Goal: Task Accomplishment & Management: Use online tool/utility

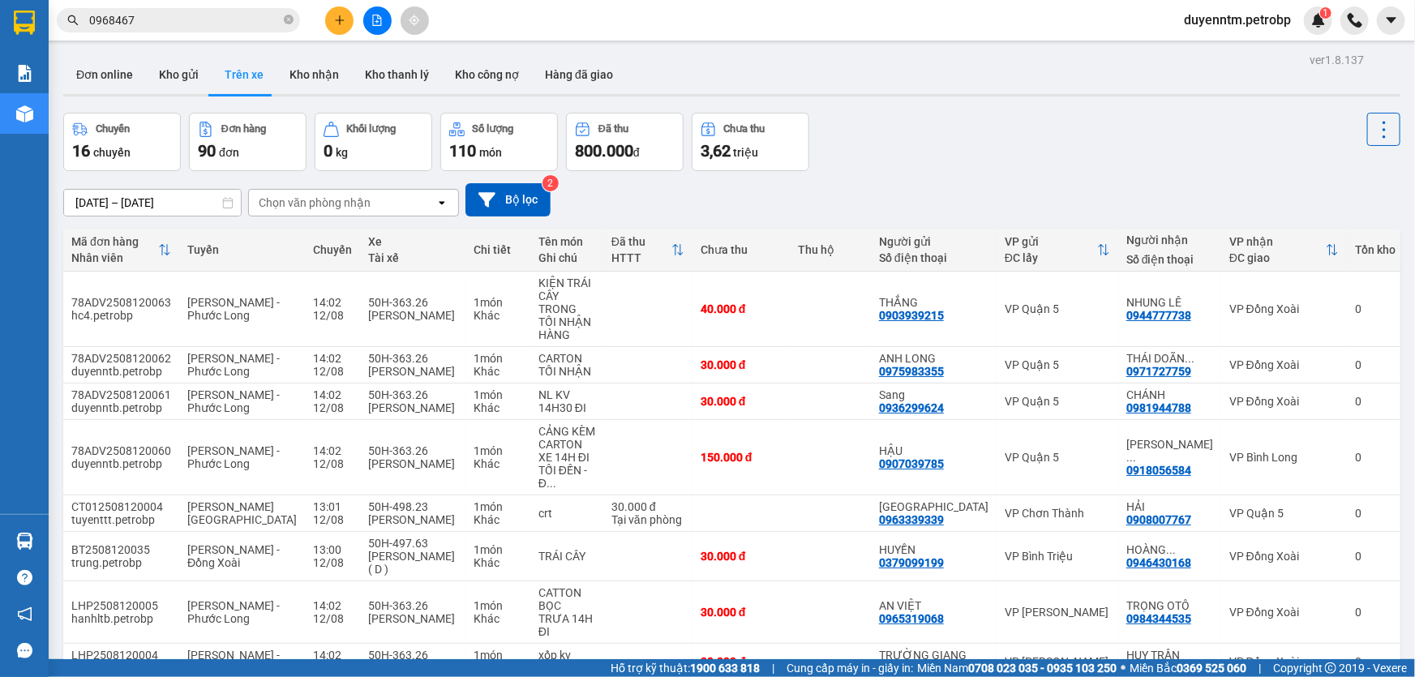
click at [301, 197] on div "Chọn văn phòng nhận" at bounding box center [315, 203] width 112 height 16
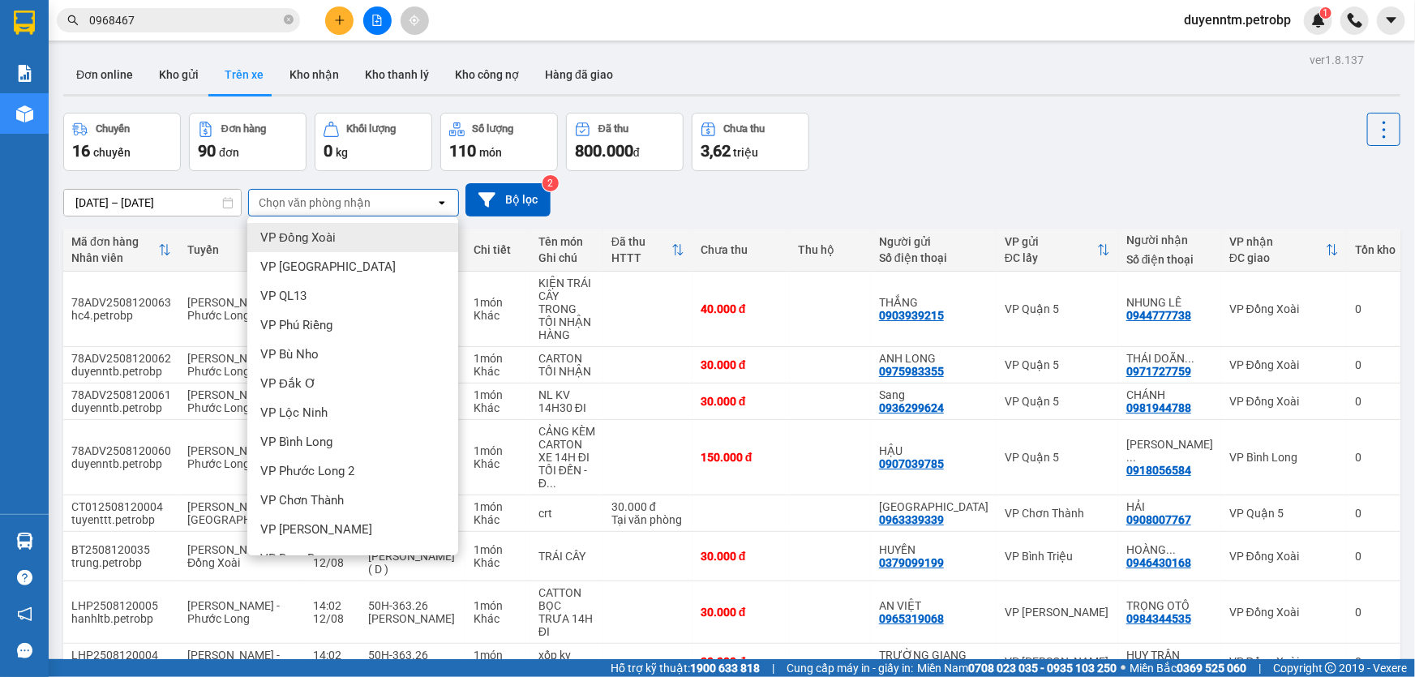
click at [298, 244] on span "VP Đồng Xoài" at bounding box center [297, 237] width 75 height 16
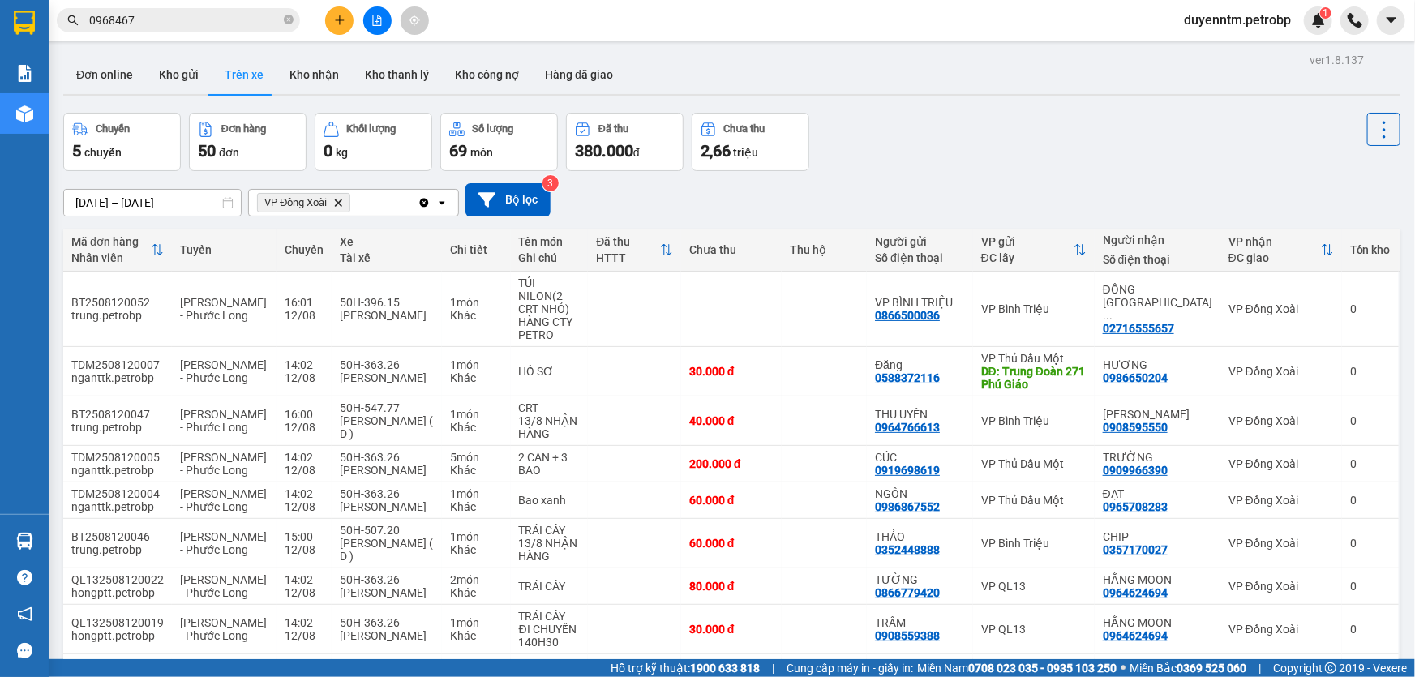
click at [426, 198] on icon "Clear all" at bounding box center [423, 202] width 13 height 13
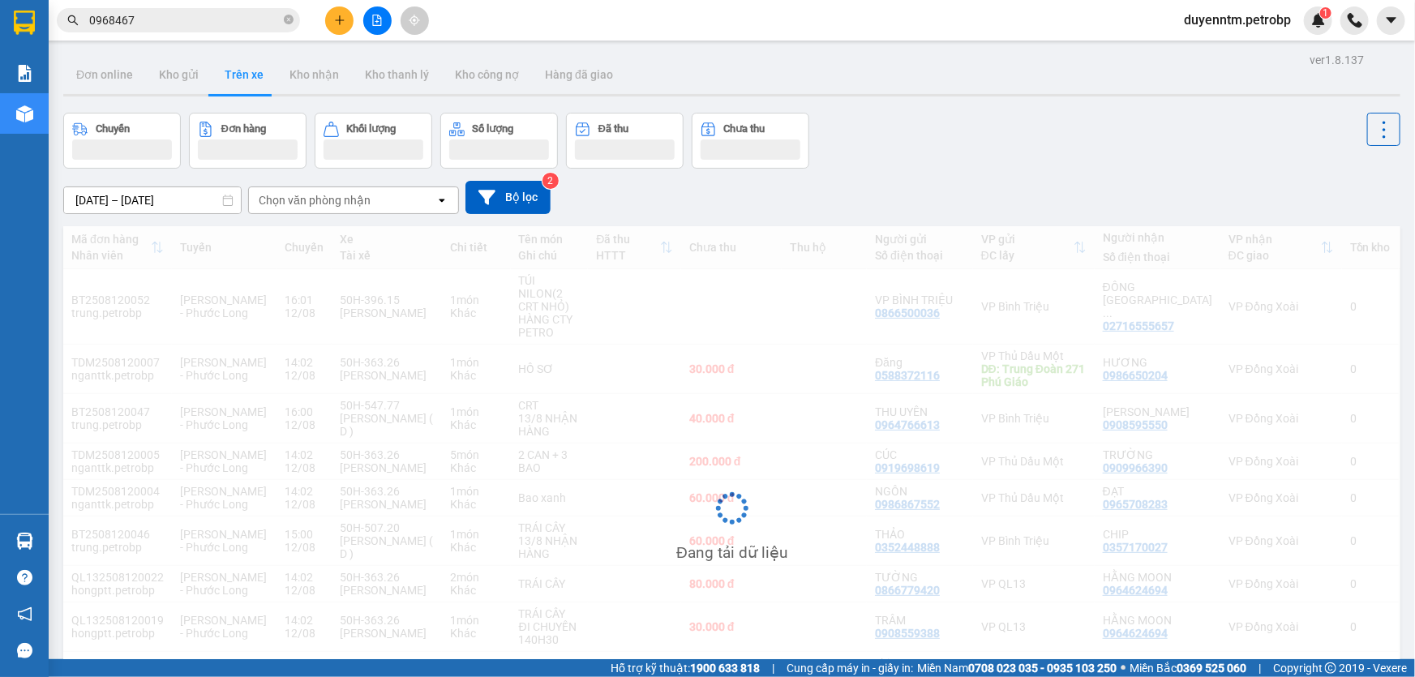
click at [426, 198] on div "Chọn văn phòng nhận" at bounding box center [342, 200] width 186 height 26
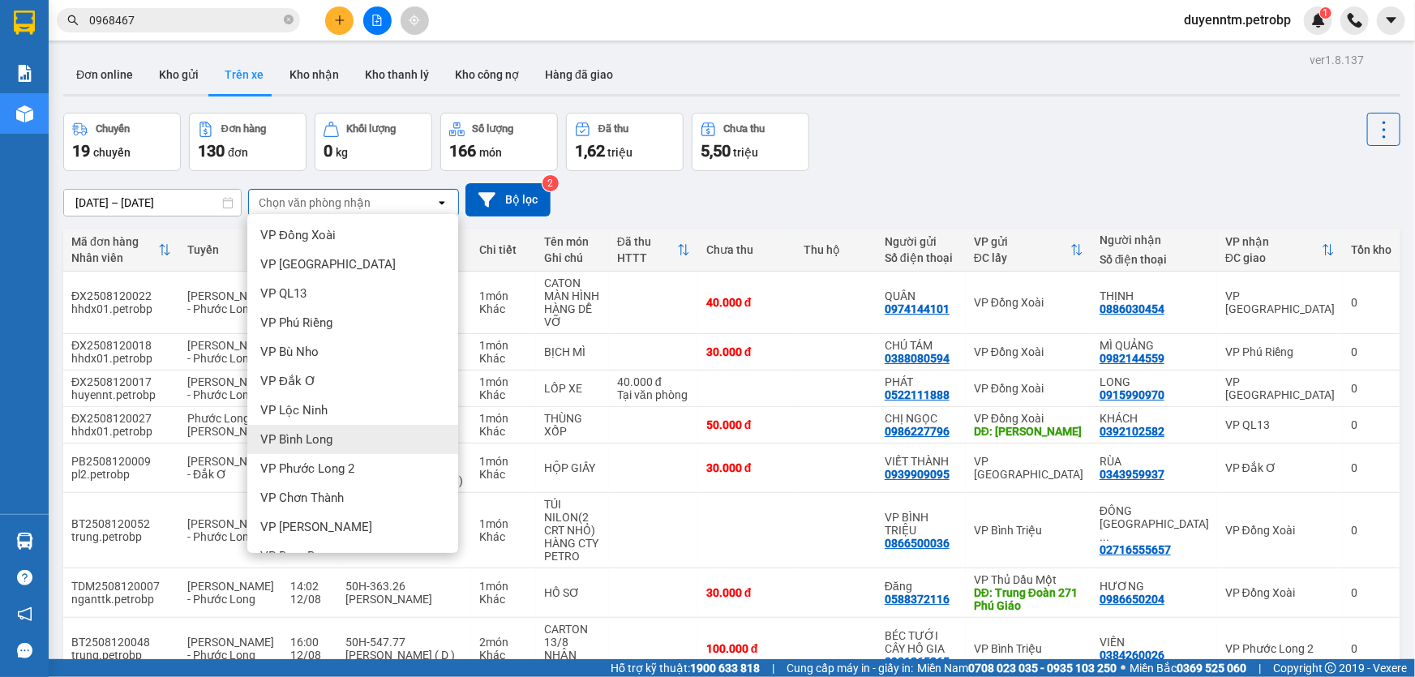
scroll to position [345, 0]
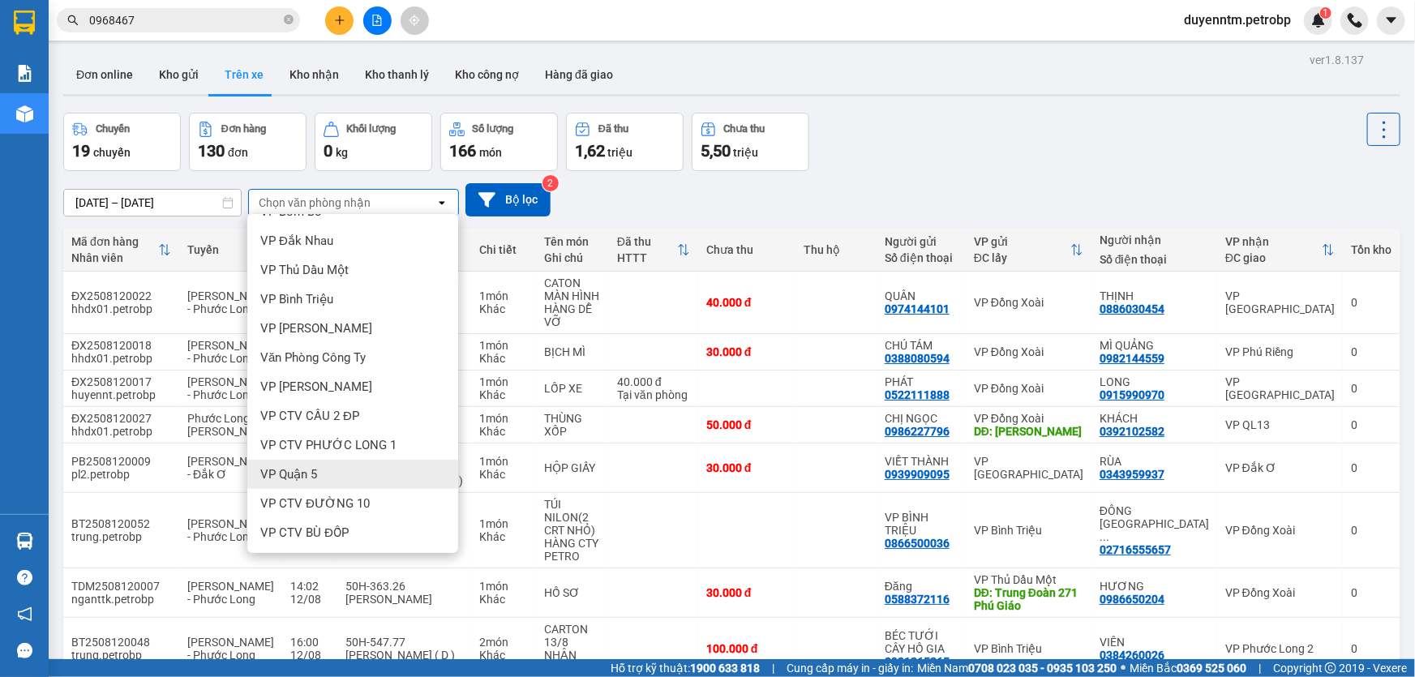
click at [307, 466] on span "VP Quận 5" at bounding box center [288, 474] width 57 height 16
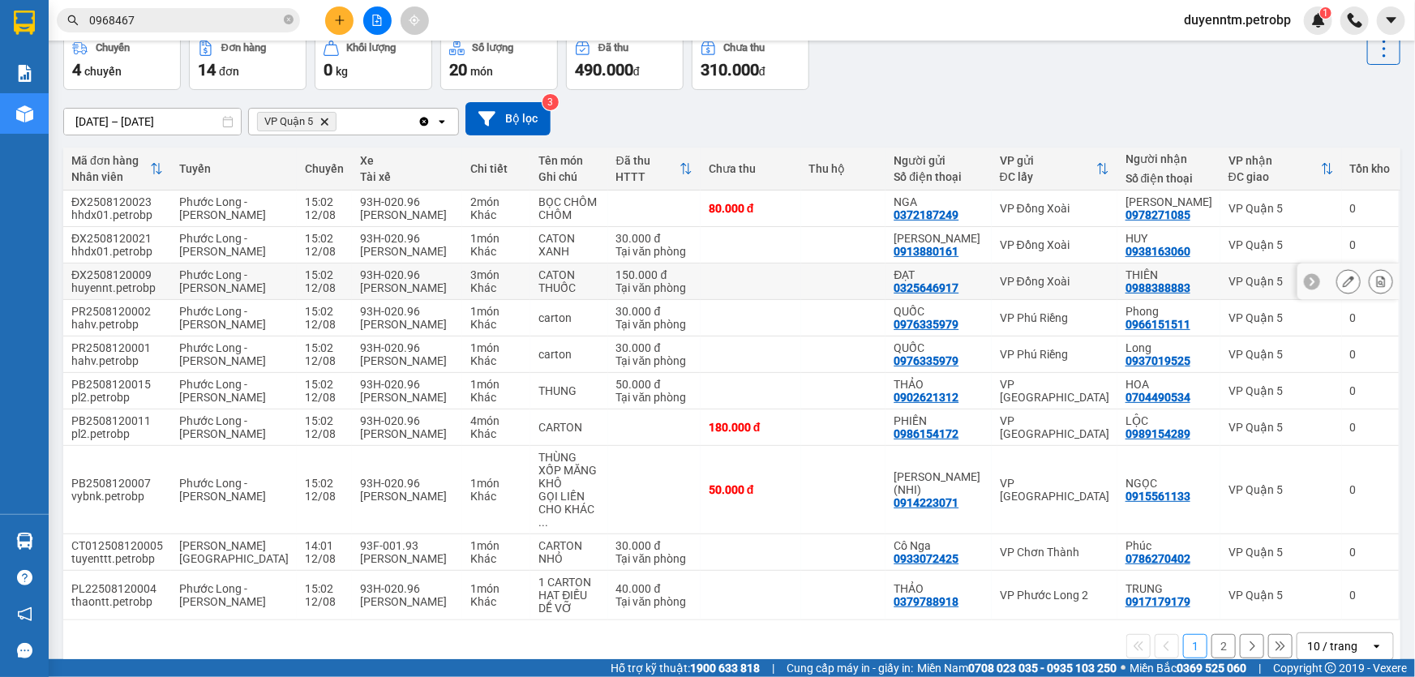
scroll to position [7, 0]
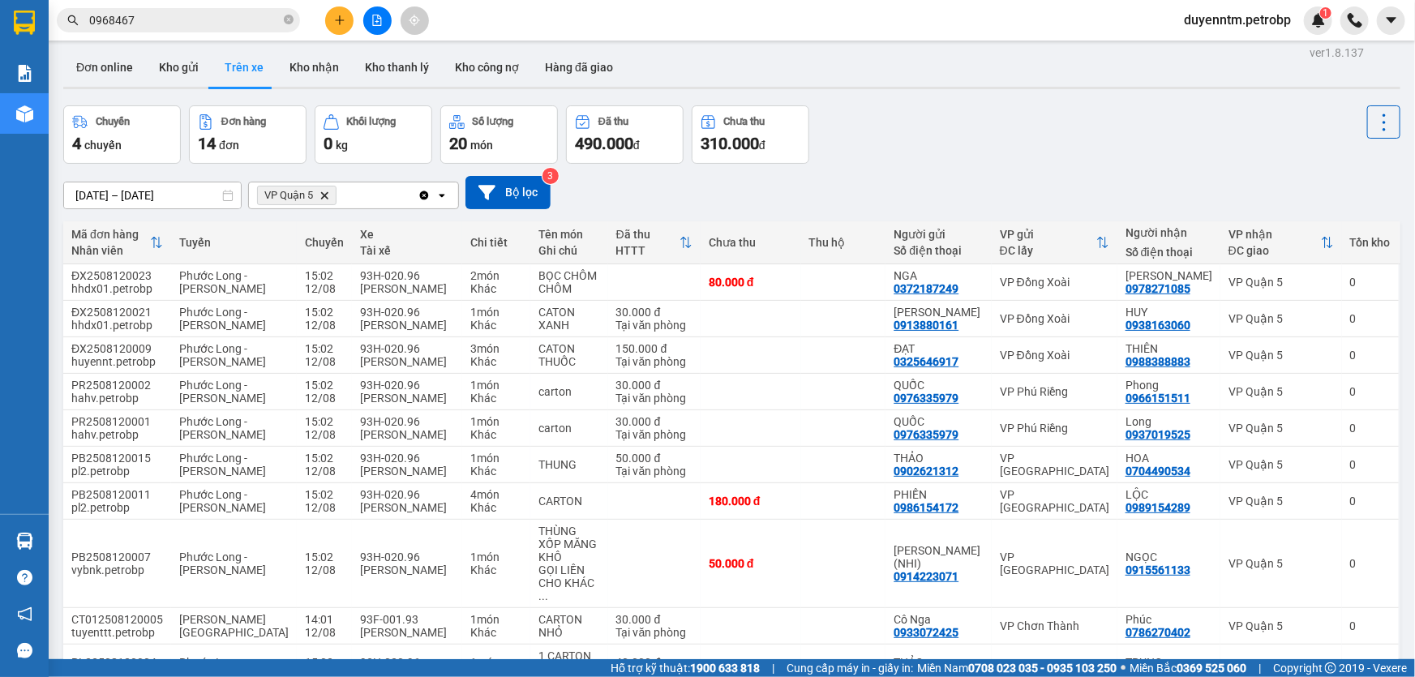
click at [427, 197] on icon "Clear all" at bounding box center [424, 195] width 9 height 9
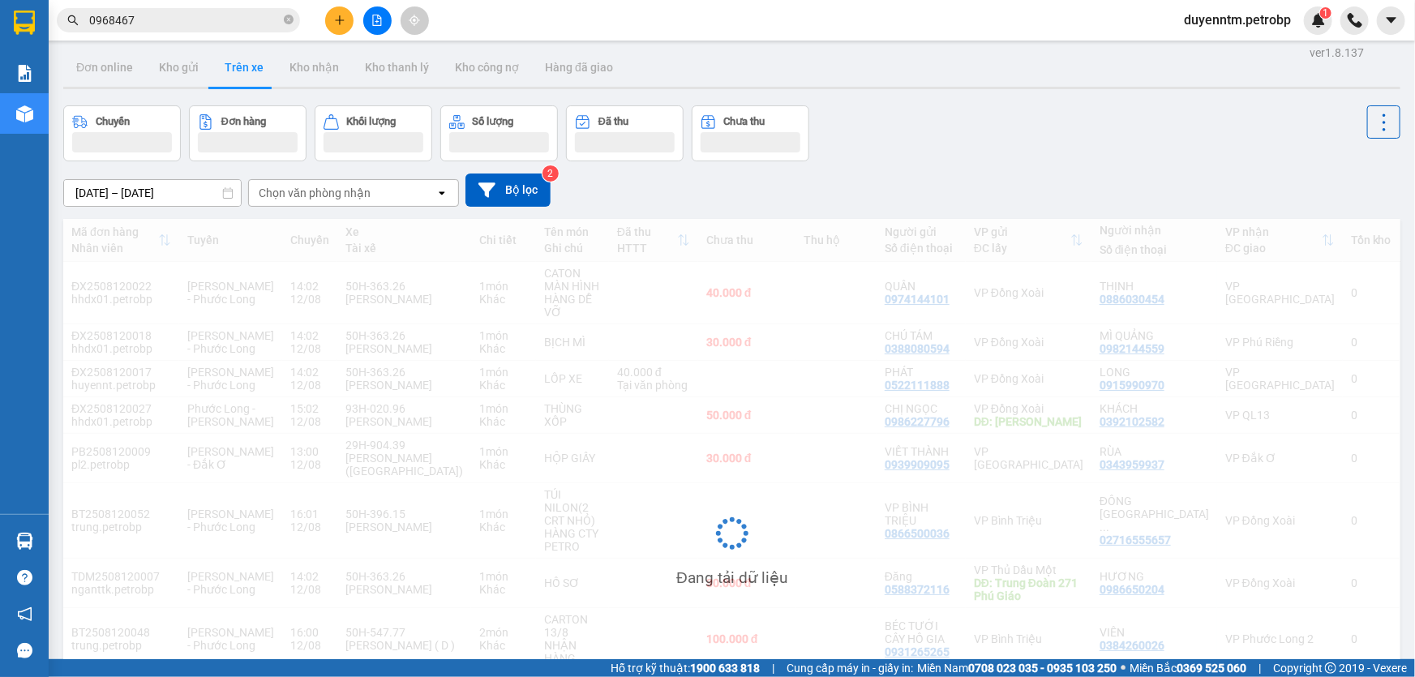
click at [426, 196] on div "Chọn văn phòng nhận" at bounding box center [342, 193] width 186 height 26
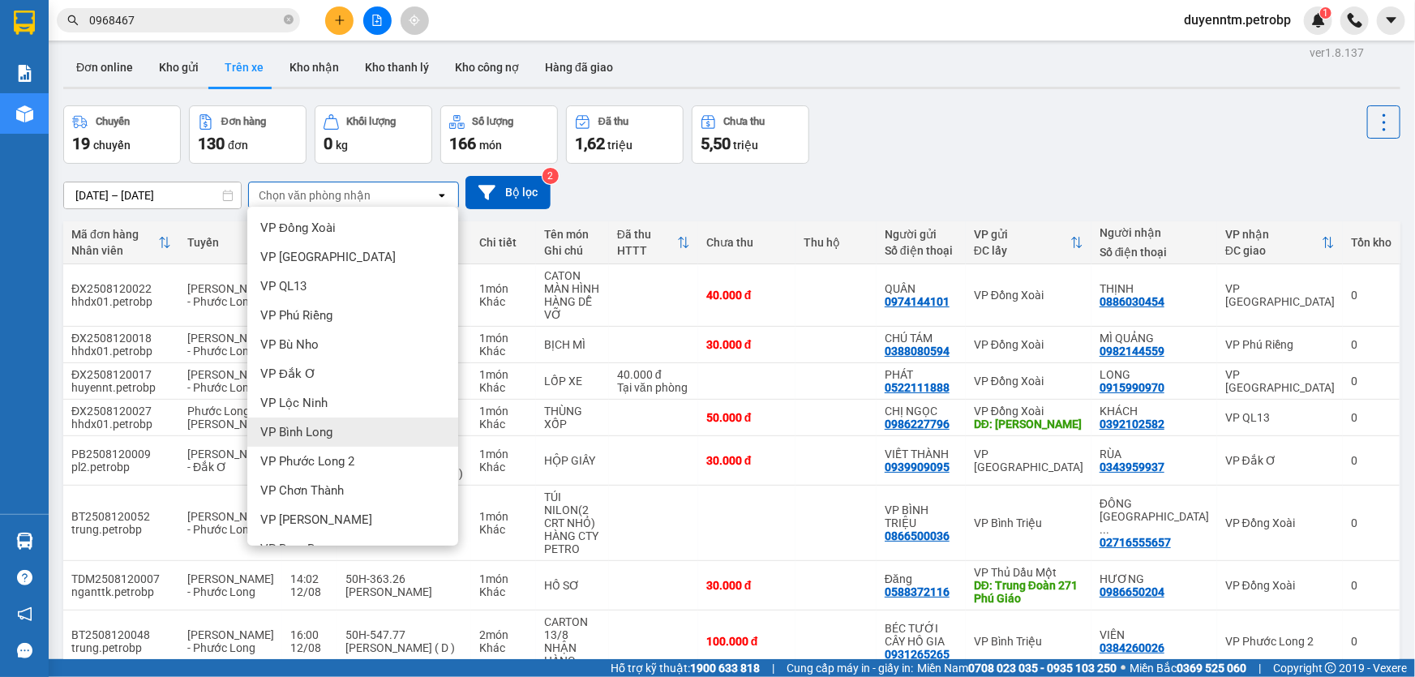
scroll to position [147, 0]
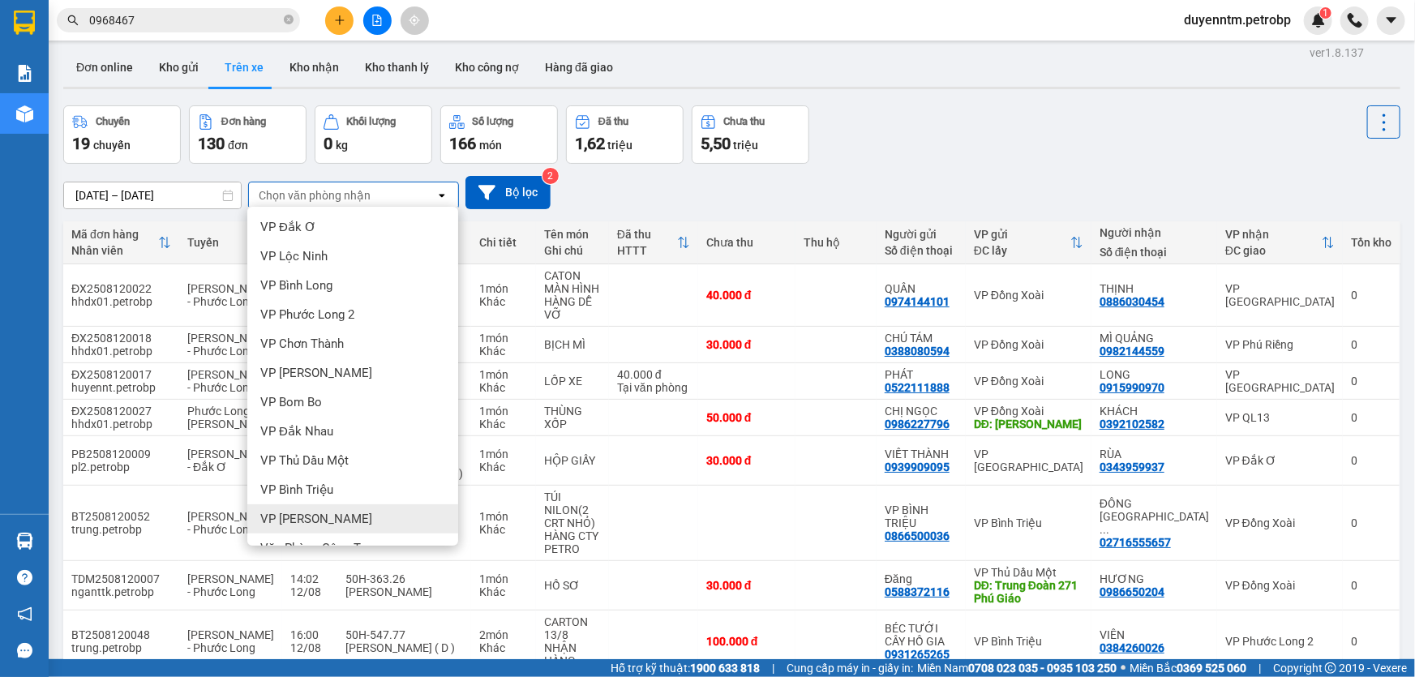
click at [315, 516] on span "VP [PERSON_NAME]" at bounding box center [316, 519] width 112 height 16
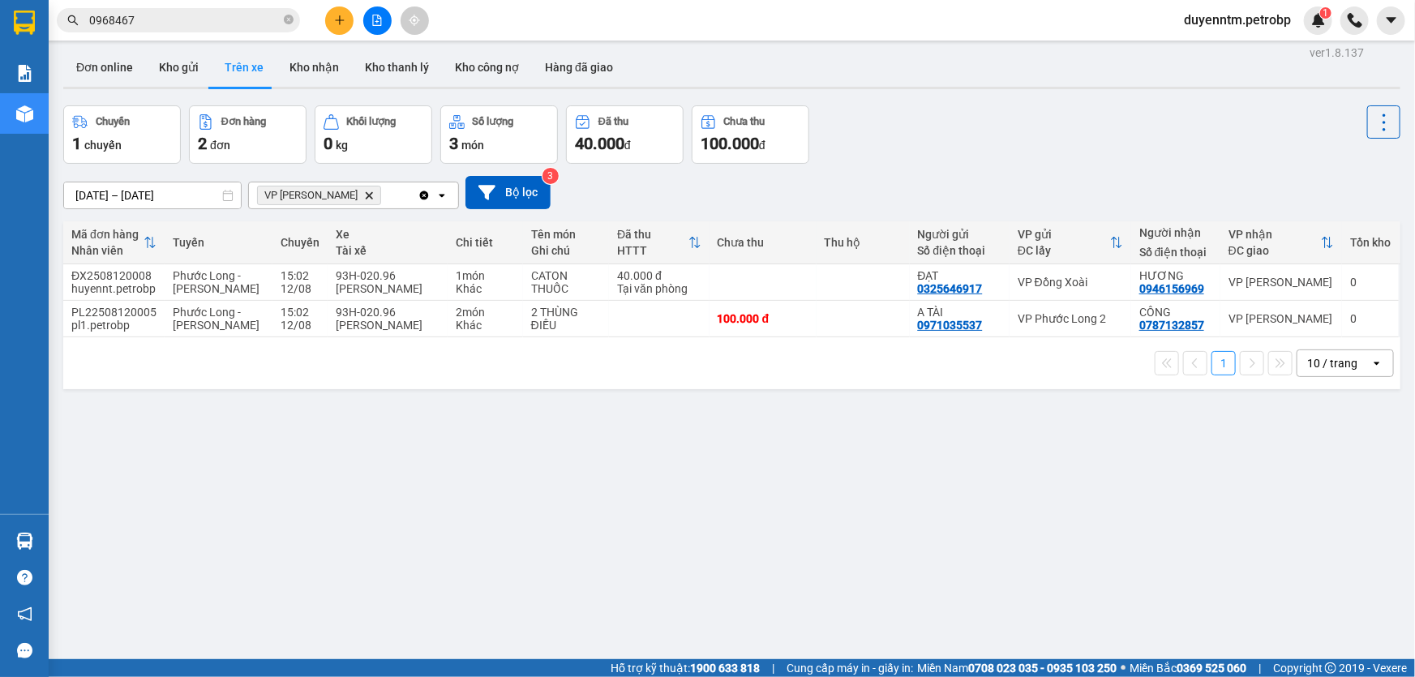
click at [364, 192] on icon "Delete" at bounding box center [369, 196] width 10 height 10
click at [362, 192] on div "Chọn văn phòng nhận" at bounding box center [315, 195] width 112 height 16
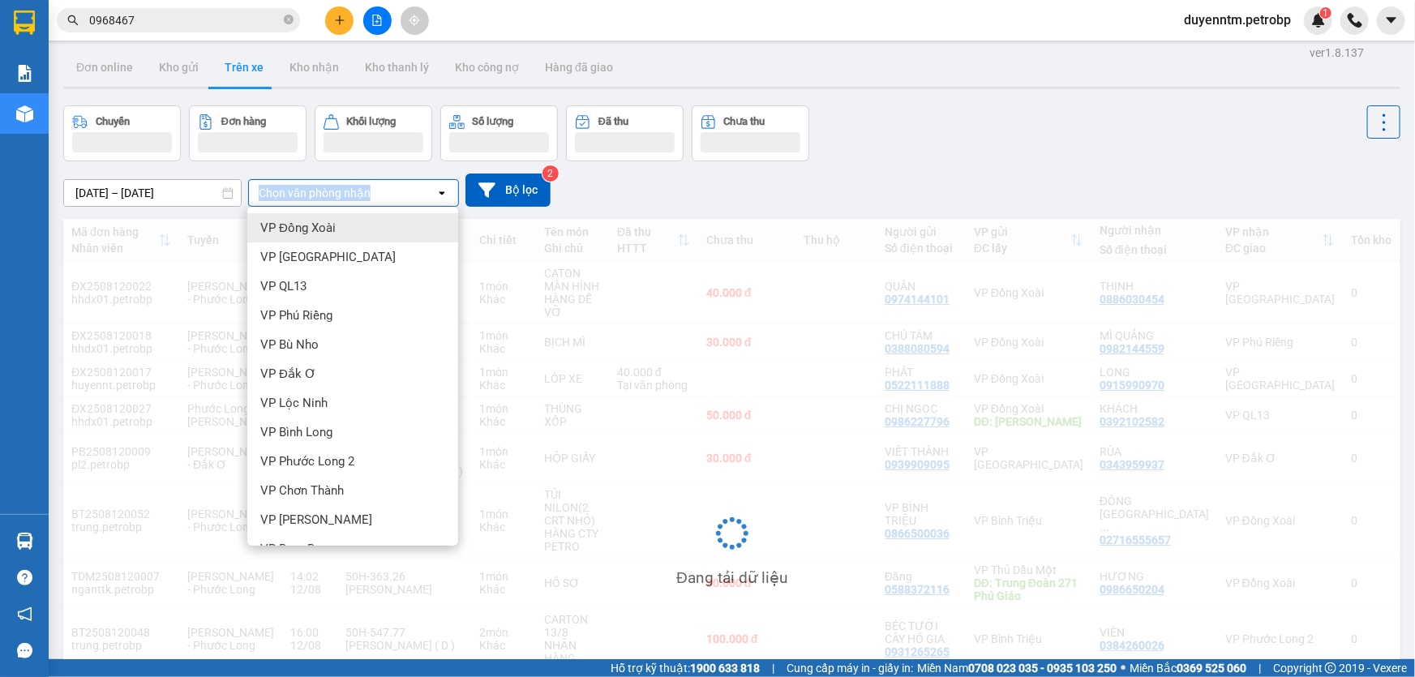
click at [362, 192] on div "Chọn văn phòng nhận" at bounding box center [315, 193] width 112 height 16
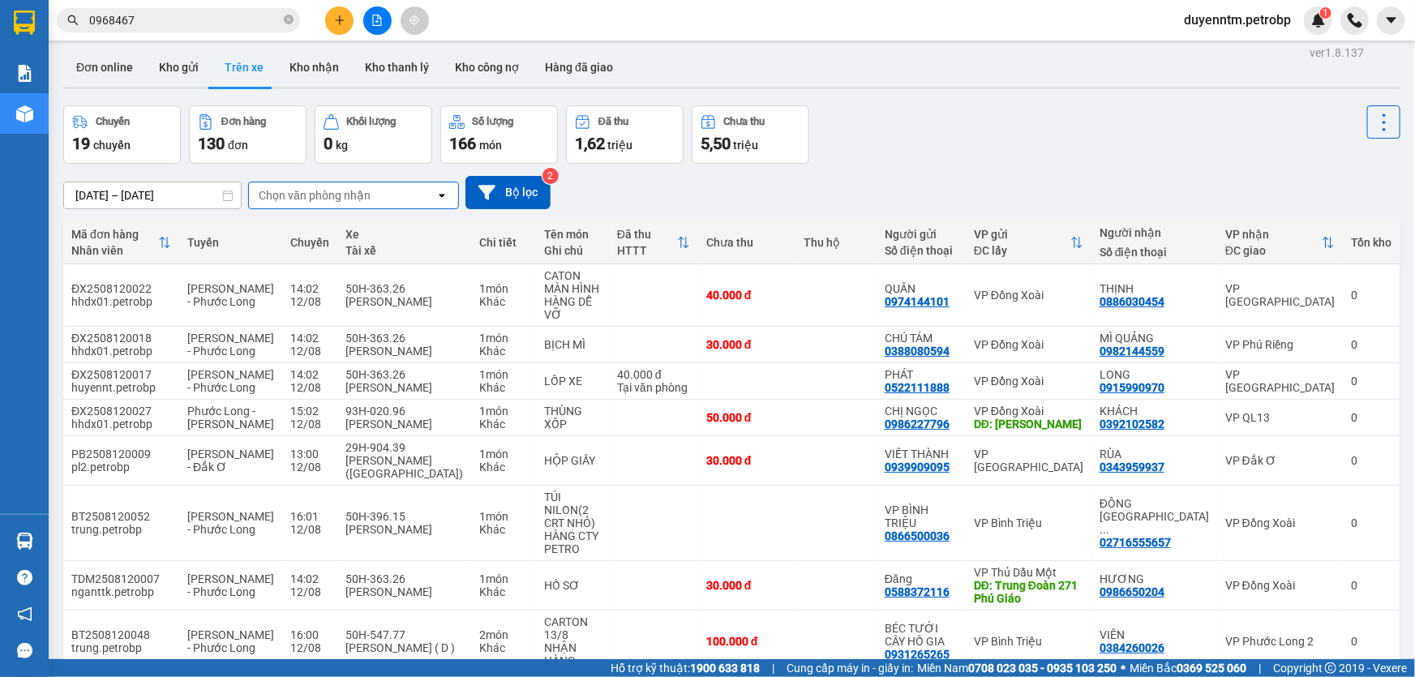
click at [353, 182] on div "Chọn văn phòng nhận" at bounding box center [342, 195] width 186 height 26
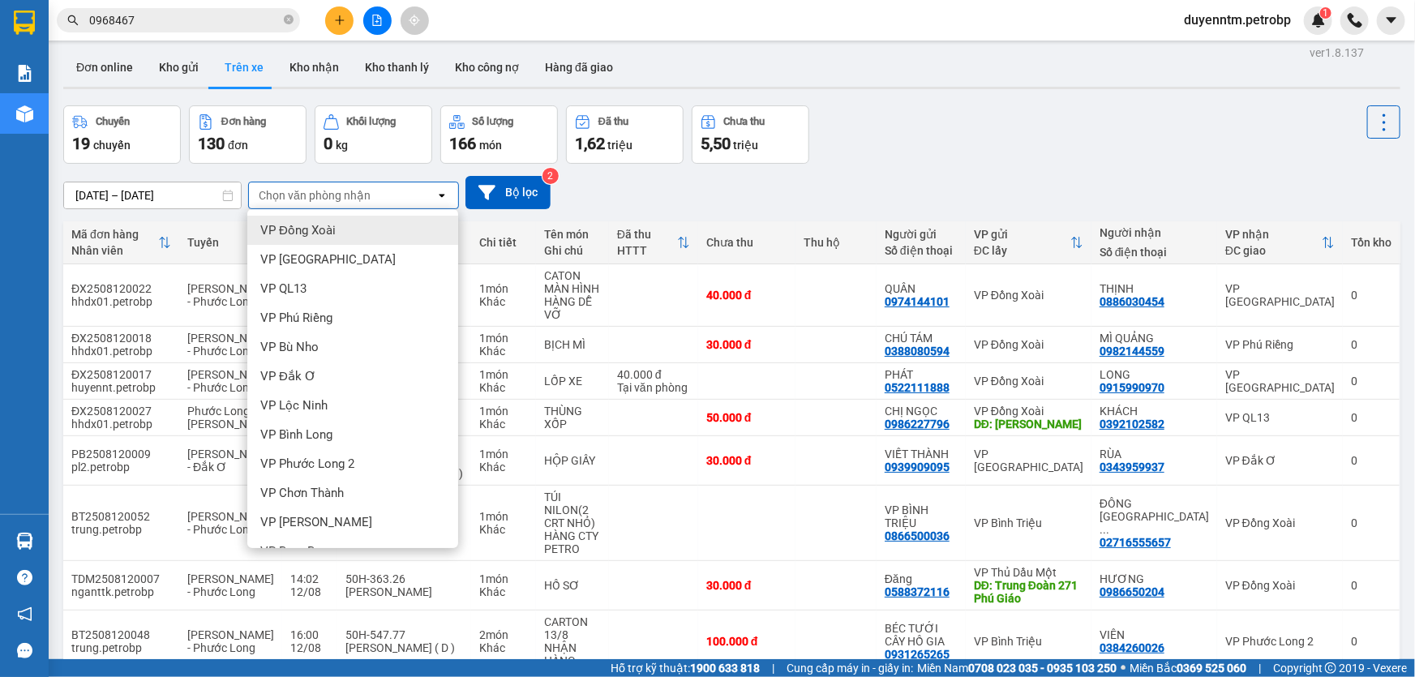
click at [353, 195] on div "Chọn văn phòng nhận" at bounding box center [315, 195] width 112 height 16
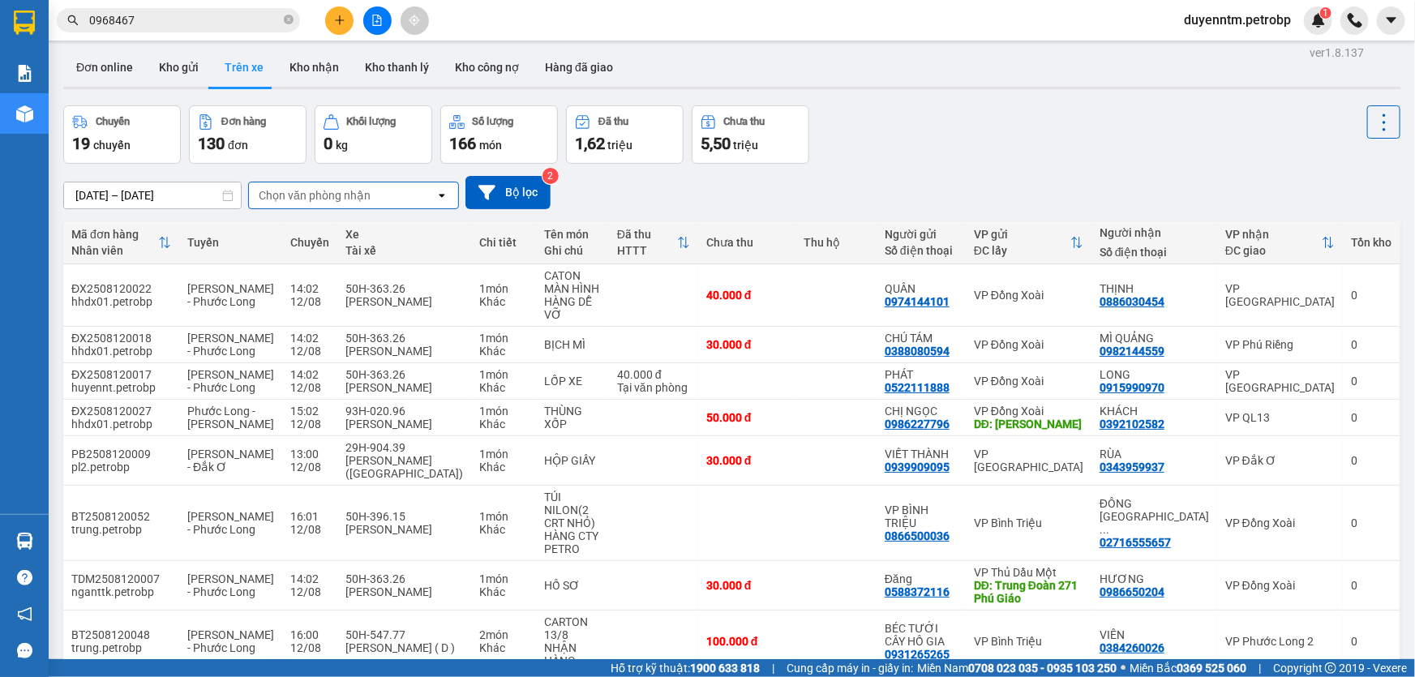
click at [332, 196] on div "Chọn văn phòng nhận" at bounding box center [315, 195] width 112 height 16
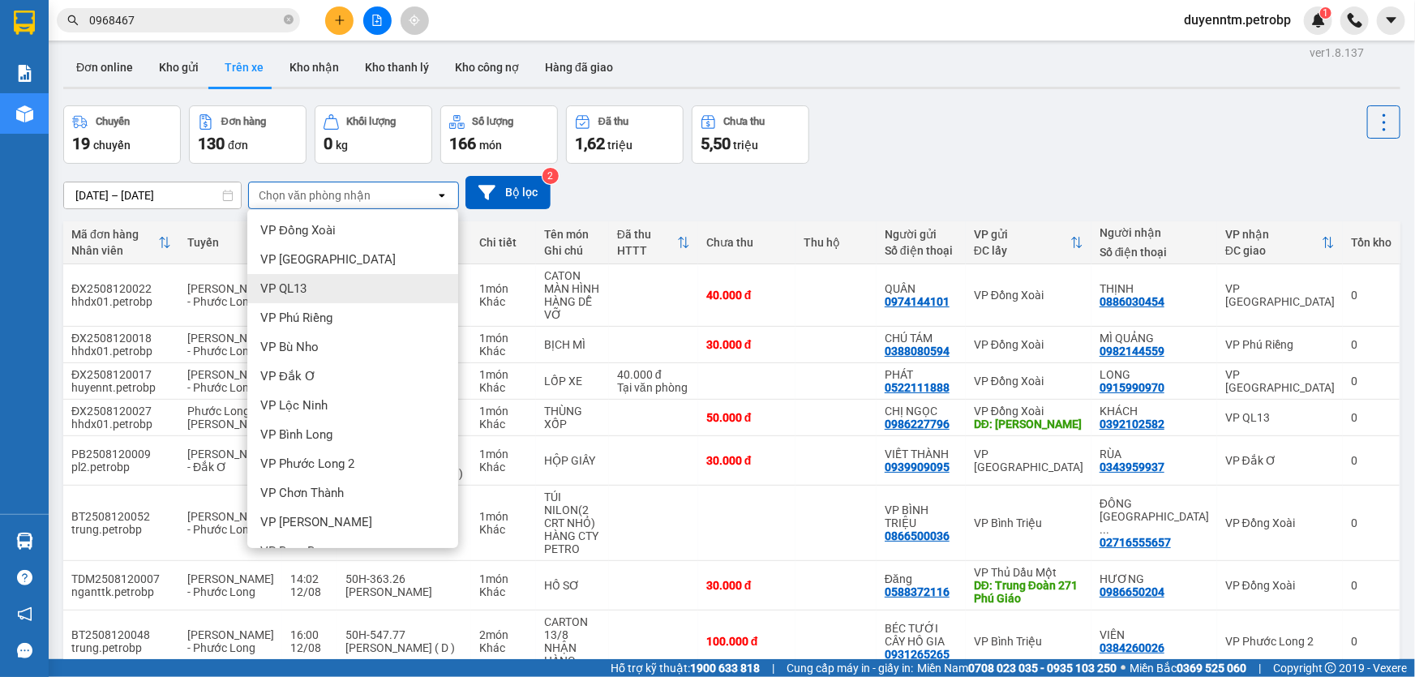
click at [302, 289] on span "VP QL13" at bounding box center [283, 288] width 46 height 16
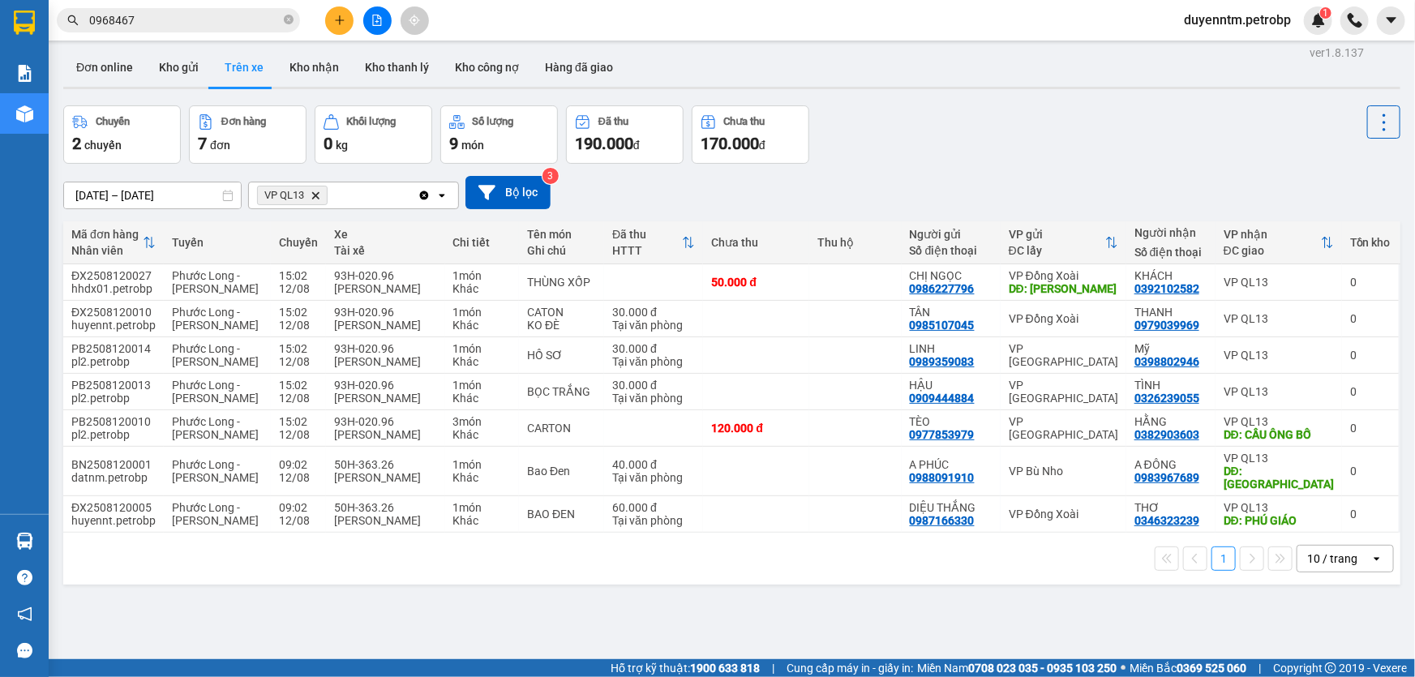
click at [315, 200] on span "VP QL13 Delete" at bounding box center [292, 195] width 71 height 19
click at [315, 193] on icon "VP QL13, close by backspace" at bounding box center [315, 194] width 7 height 7
click at [315, 193] on div "Chọn văn phòng nhận" at bounding box center [315, 195] width 112 height 16
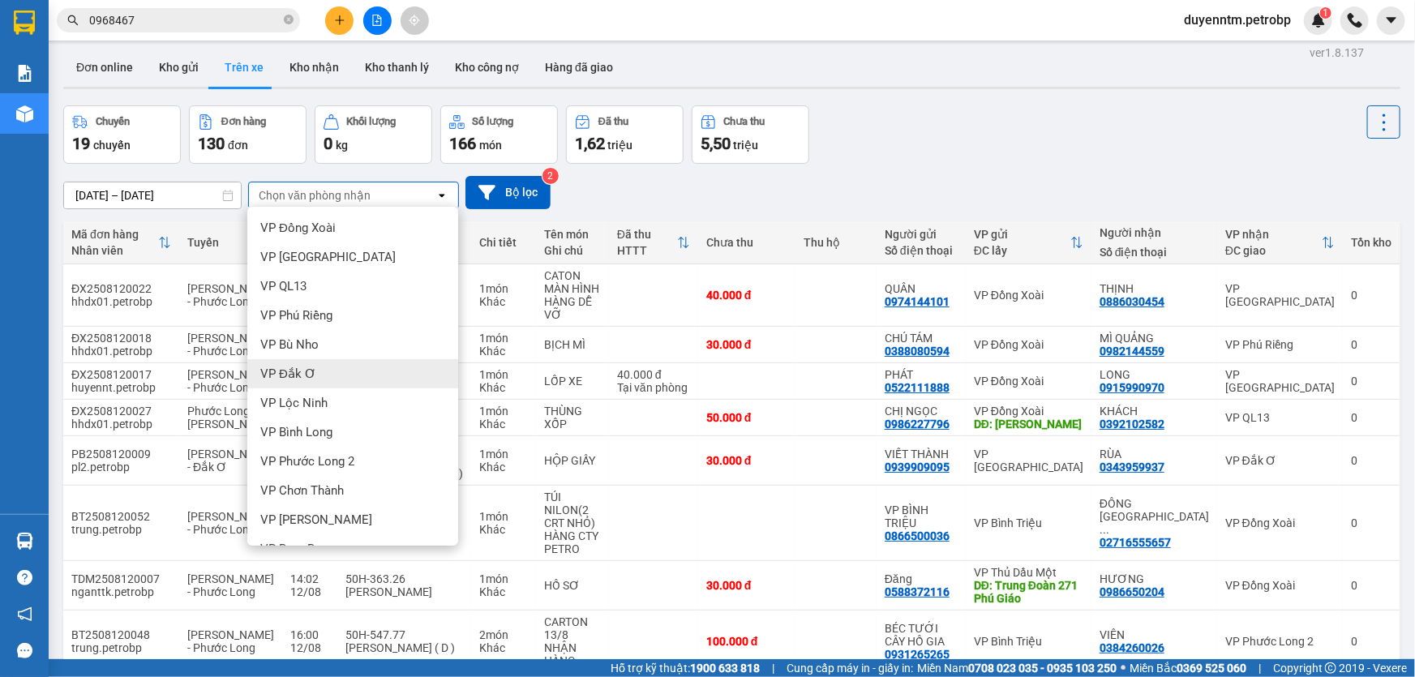
scroll to position [73, 0]
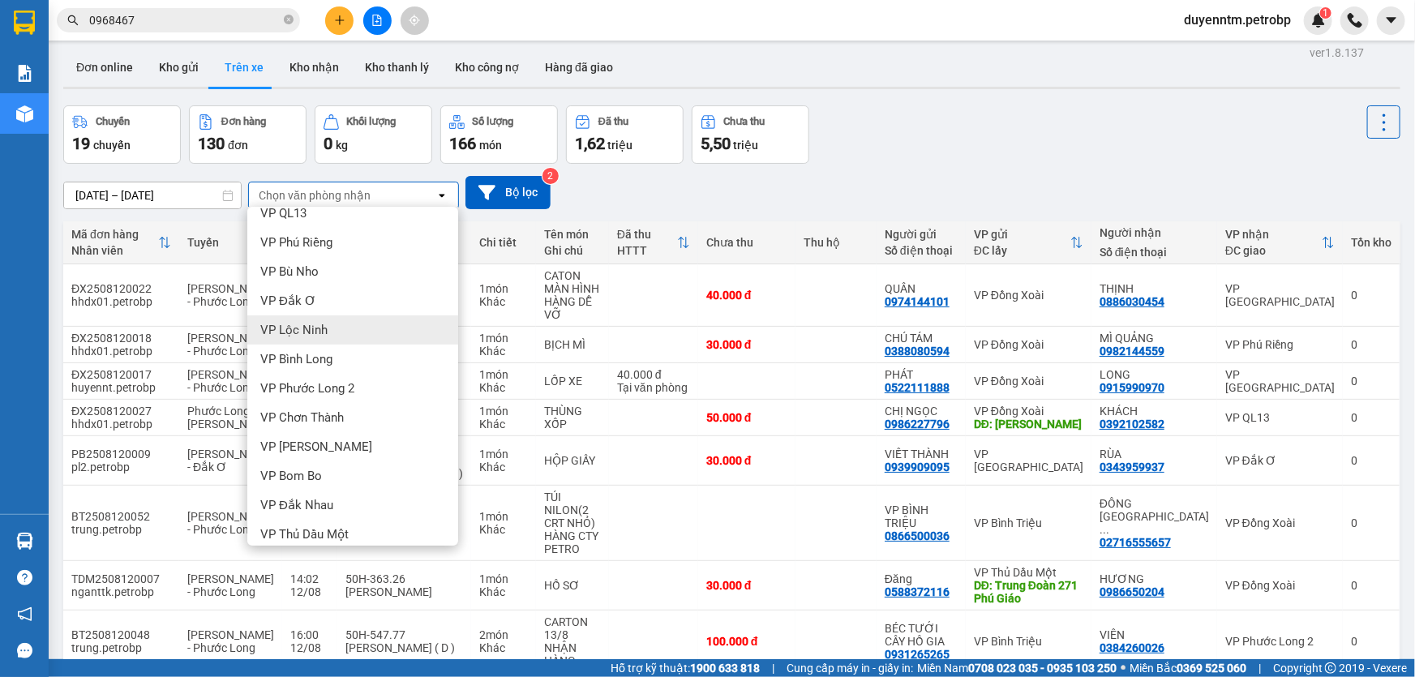
click at [317, 329] on span "VP Lộc Ninh" at bounding box center [293, 330] width 67 height 16
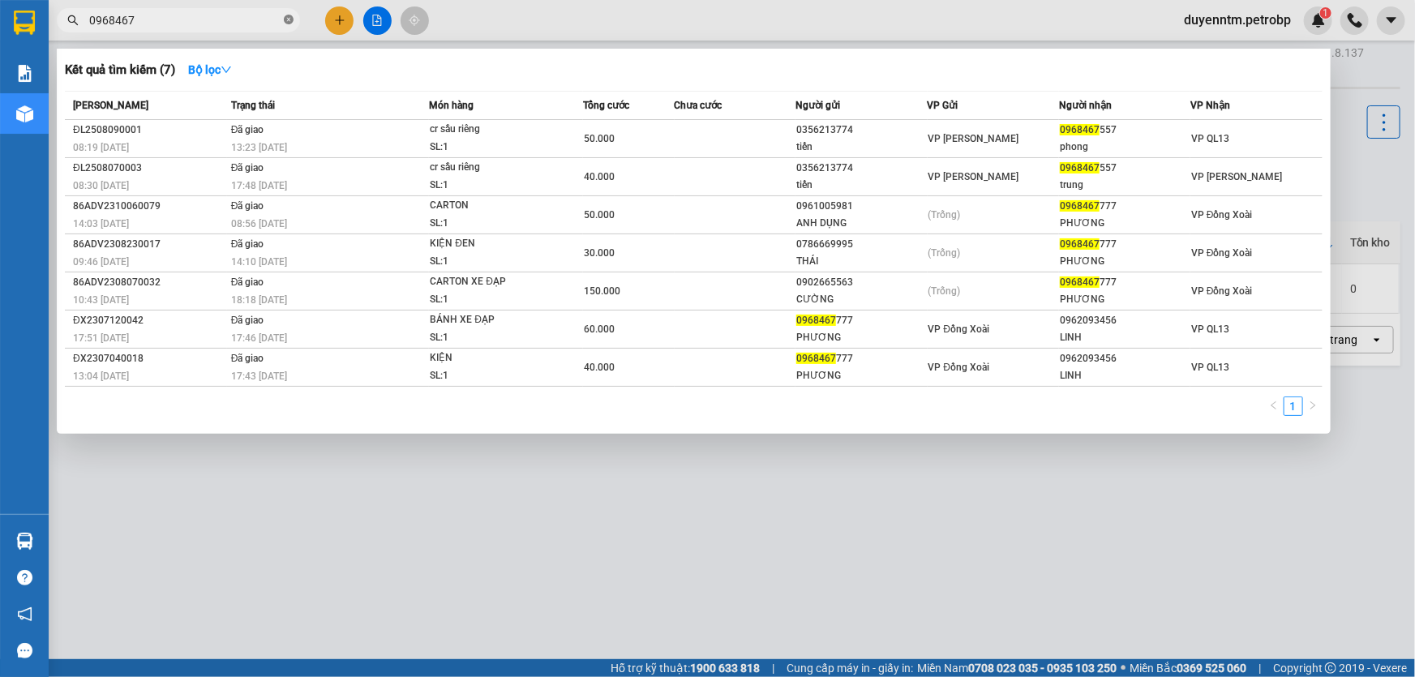
click at [292, 23] on icon "close-circle" at bounding box center [289, 20] width 10 height 10
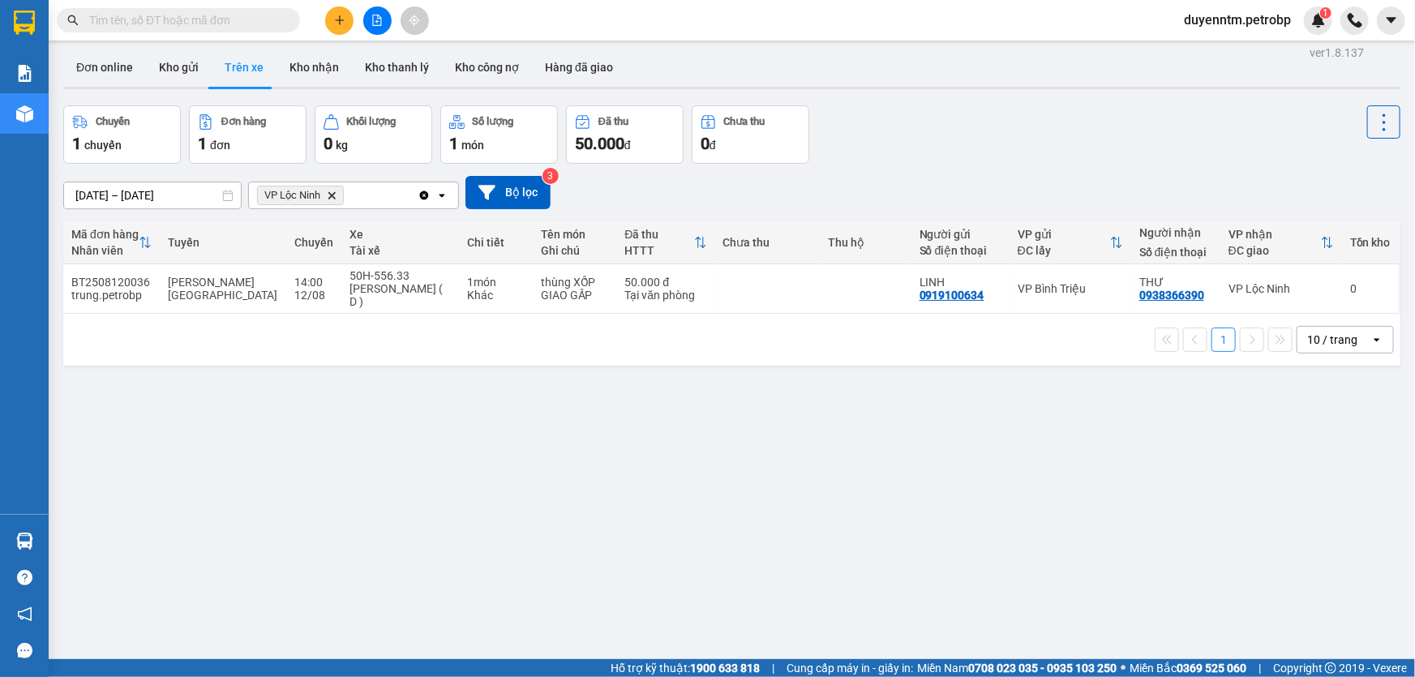
click at [259, 23] on input "text" at bounding box center [184, 20] width 191 height 18
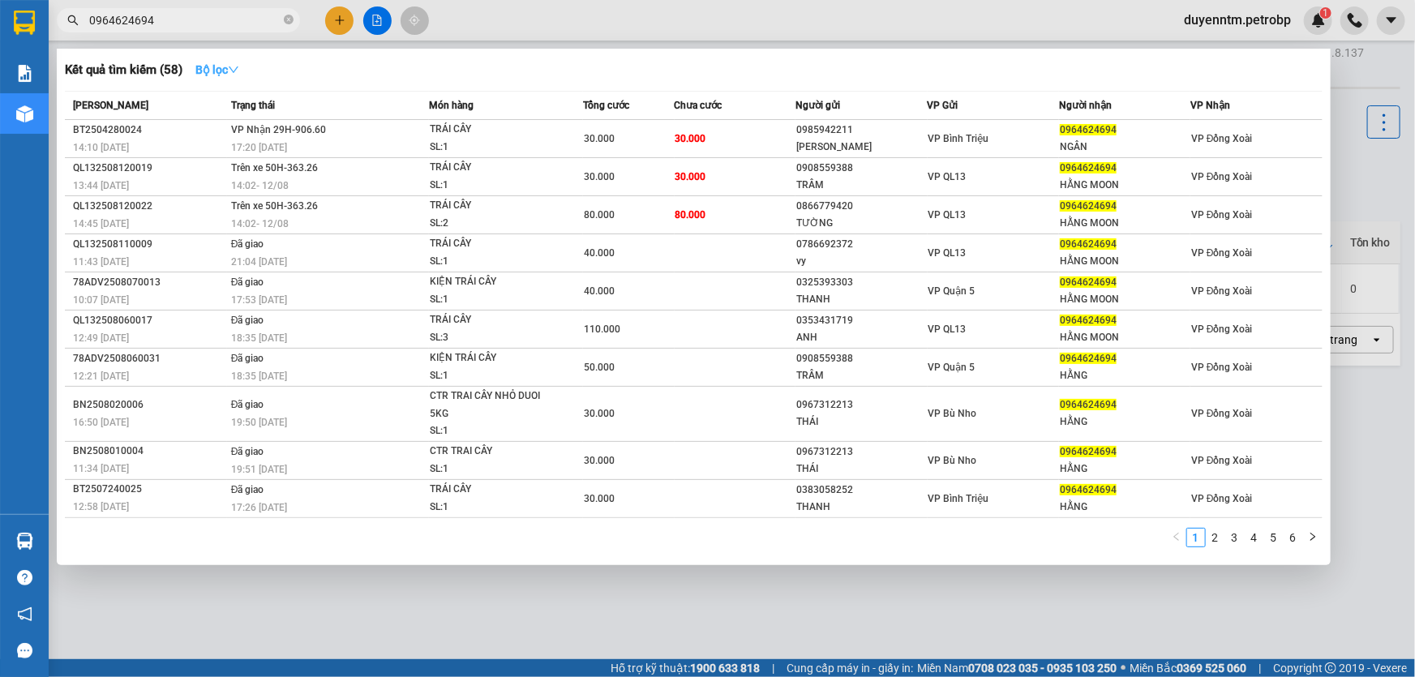
type input "0964624694"
click at [237, 64] on icon "down" at bounding box center [233, 69] width 11 height 11
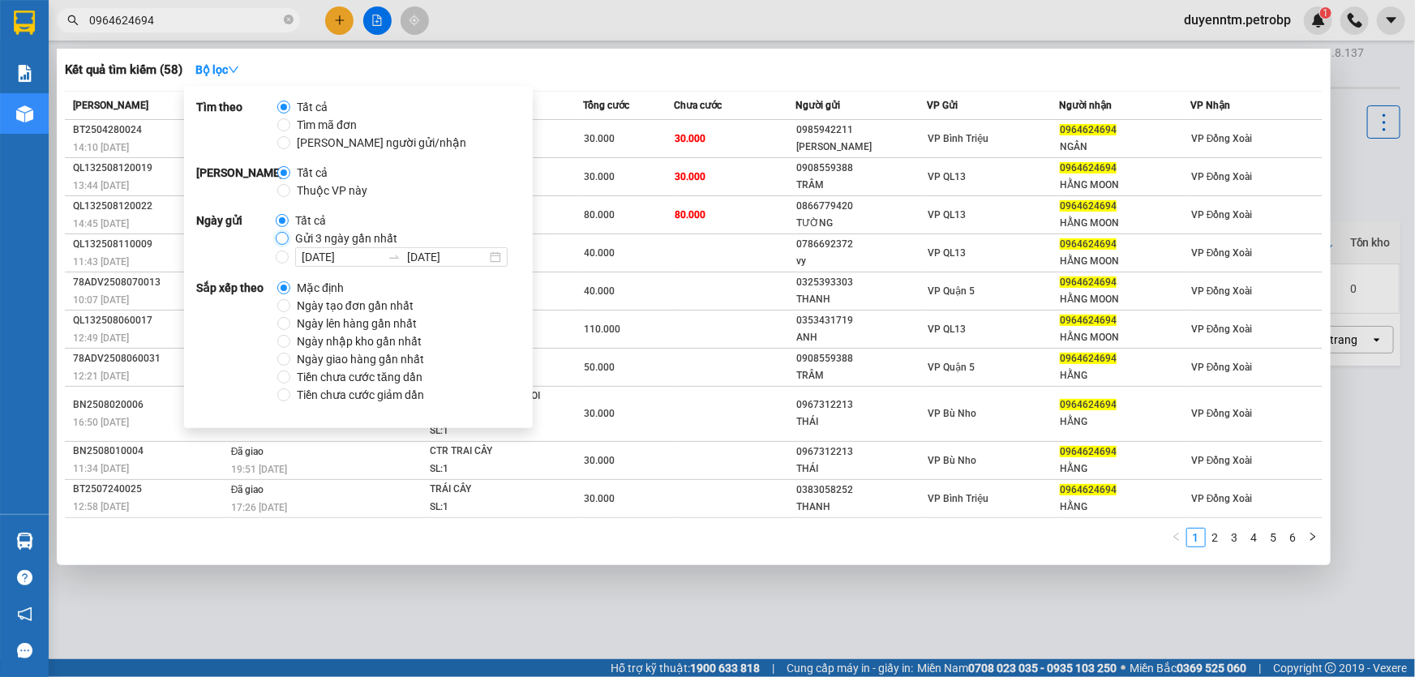
click at [283, 243] on input "Gửi 3 ngày gần nhất" at bounding box center [282, 238] width 13 height 13
radio input "true"
radio input "false"
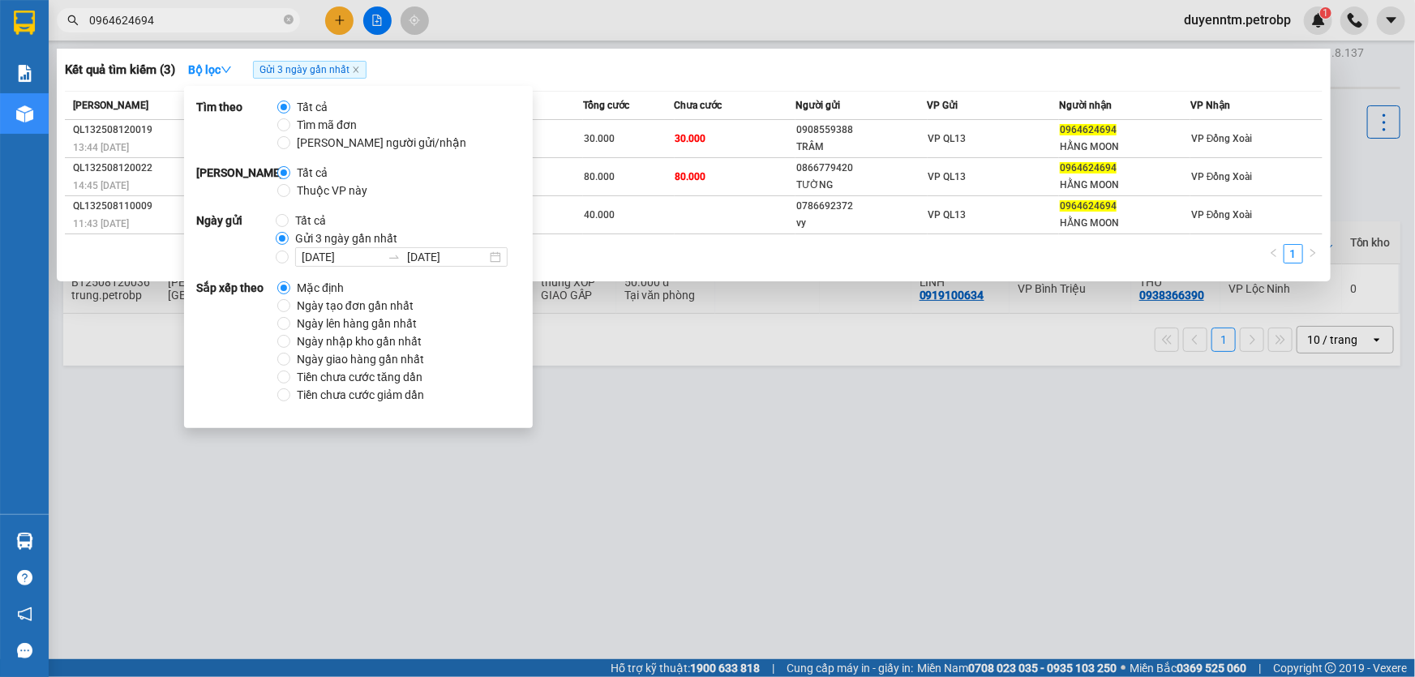
click at [629, 47] on div at bounding box center [707, 338] width 1415 height 677
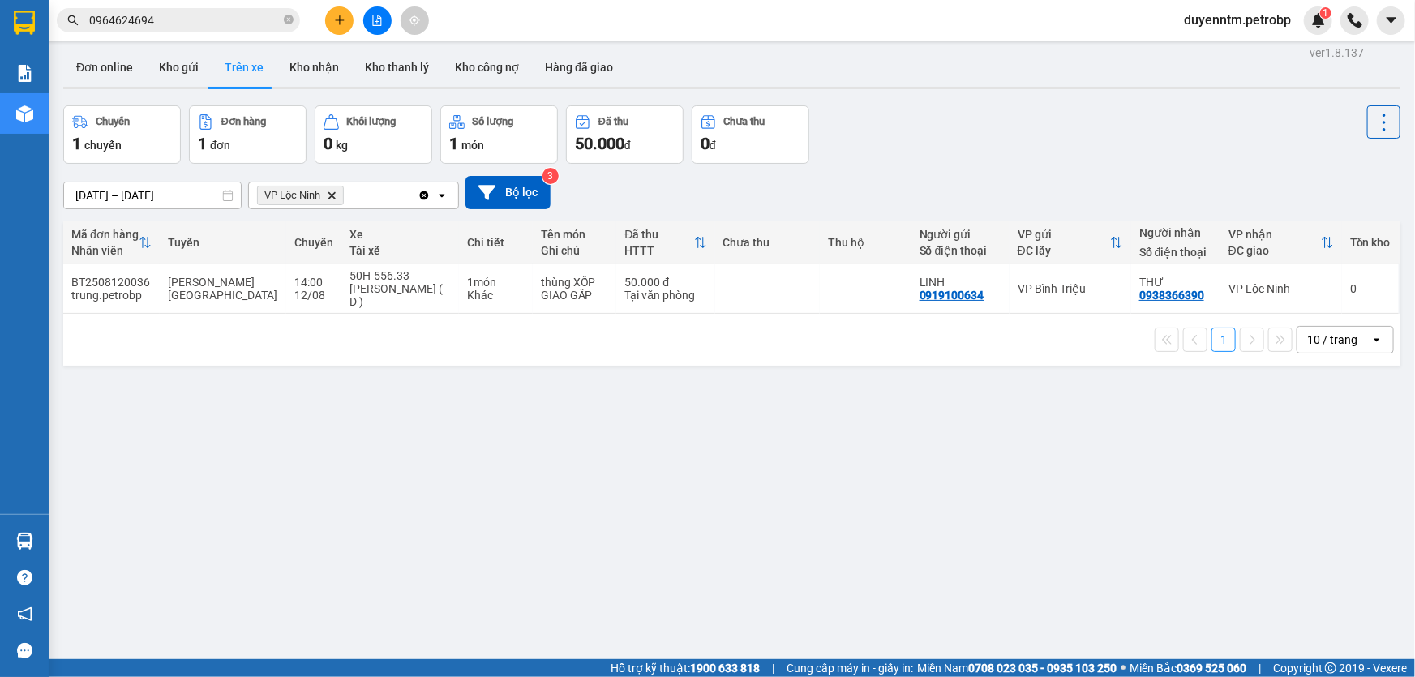
click at [206, 15] on input "0964624694" at bounding box center [184, 20] width 191 height 18
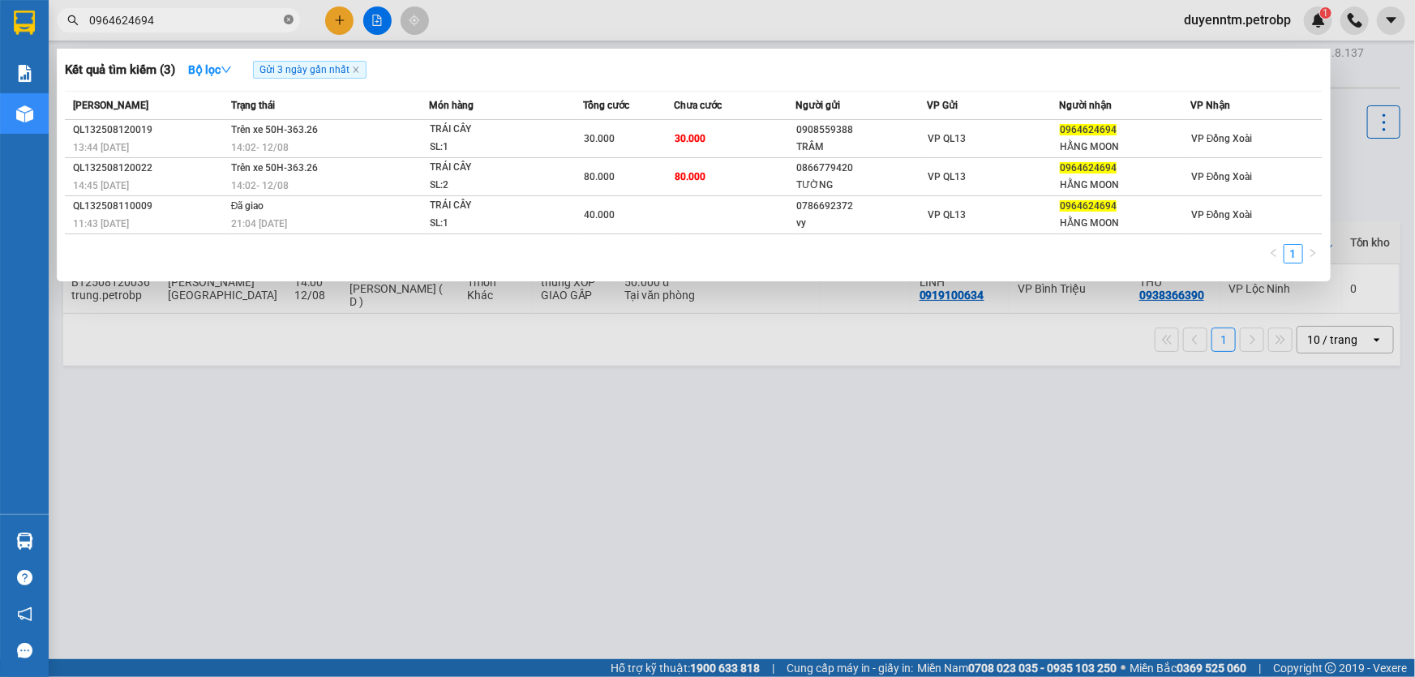
click at [286, 18] on icon "close-circle" at bounding box center [289, 20] width 10 height 10
